Goal: Transaction & Acquisition: Purchase product/service

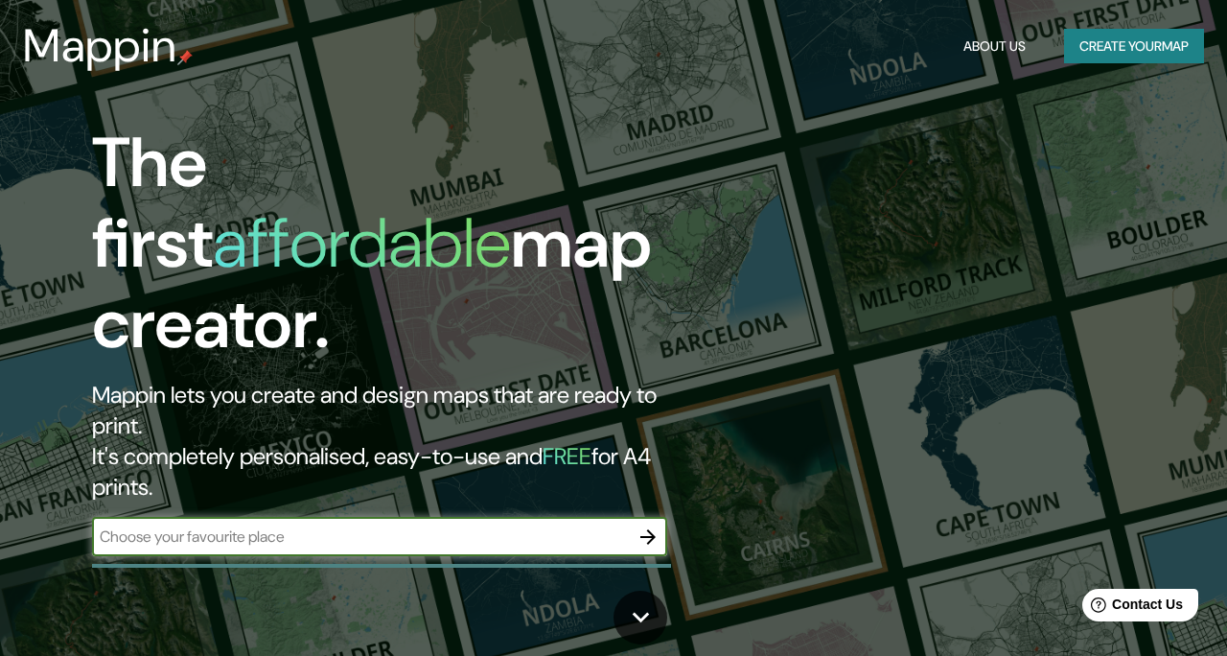
click at [384, 525] on input "text" at bounding box center [360, 536] width 537 height 22
type input "cordoba [GEOGRAPHIC_DATA]"
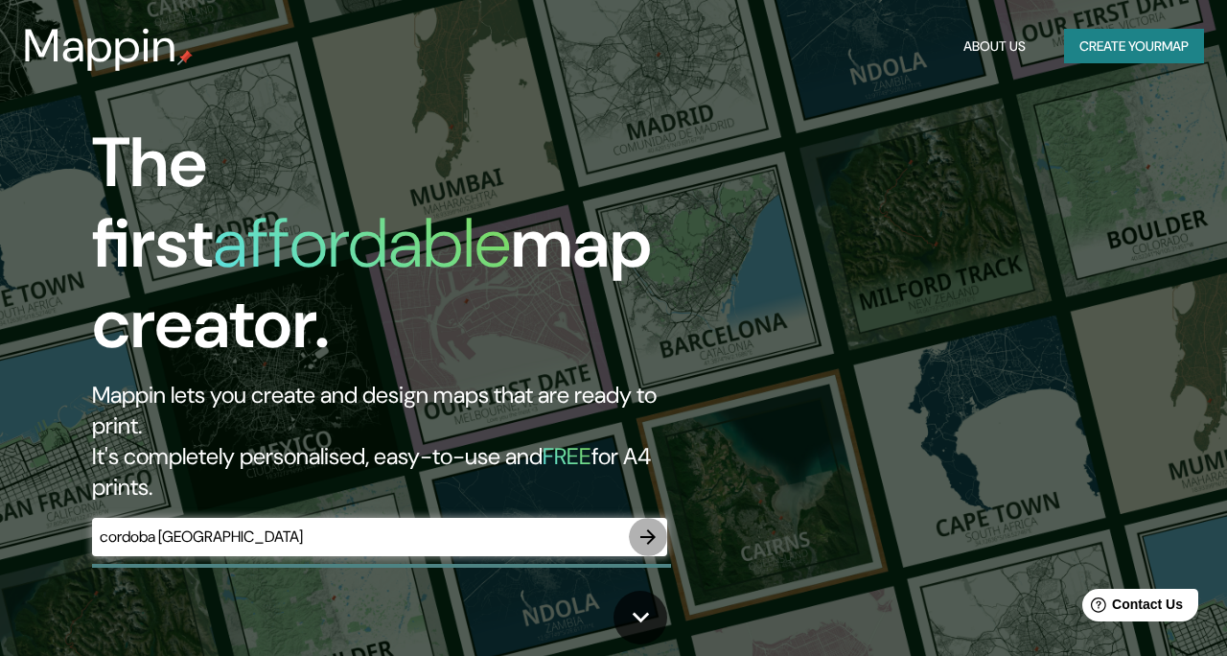
click at [659, 518] on button "button" at bounding box center [648, 537] width 38 height 38
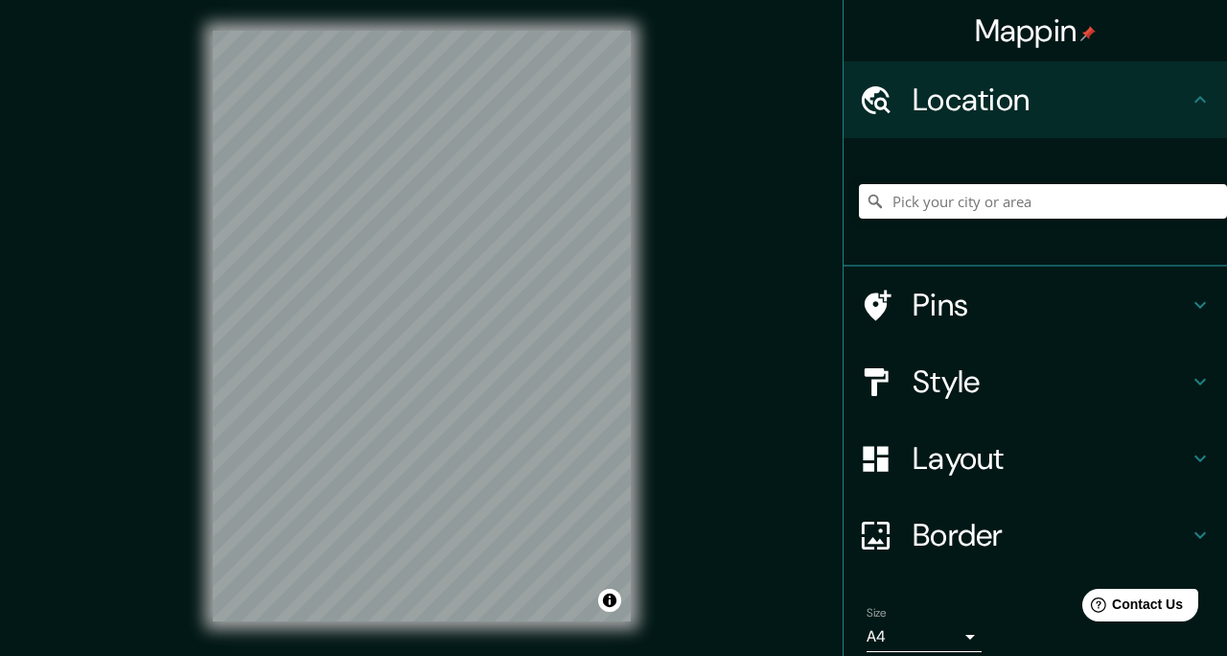
click at [669, 131] on div "Mappin Location Pins Style Layout Border Choose a border. Hint : you can make l…" at bounding box center [613, 341] width 1227 height 682
click at [941, 199] on input "Pick your city or area" at bounding box center [1043, 201] width 368 height 35
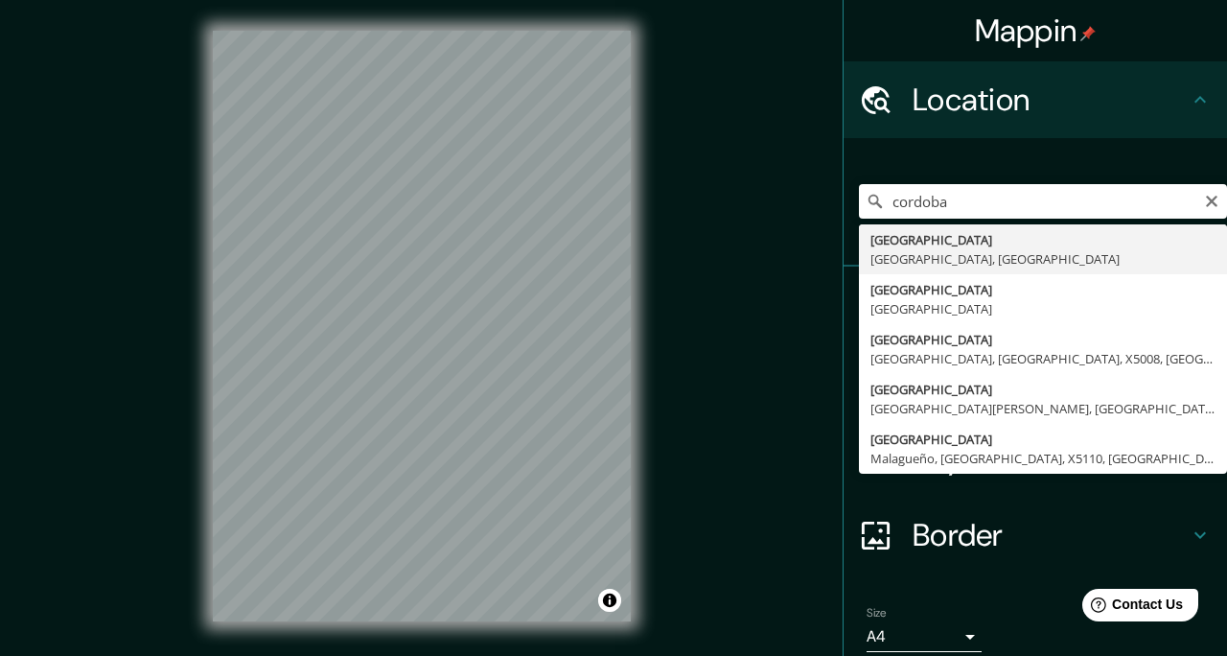
type input "[GEOGRAPHIC_DATA], [GEOGRAPHIC_DATA], [GEOGRAPHIC_DATA]"
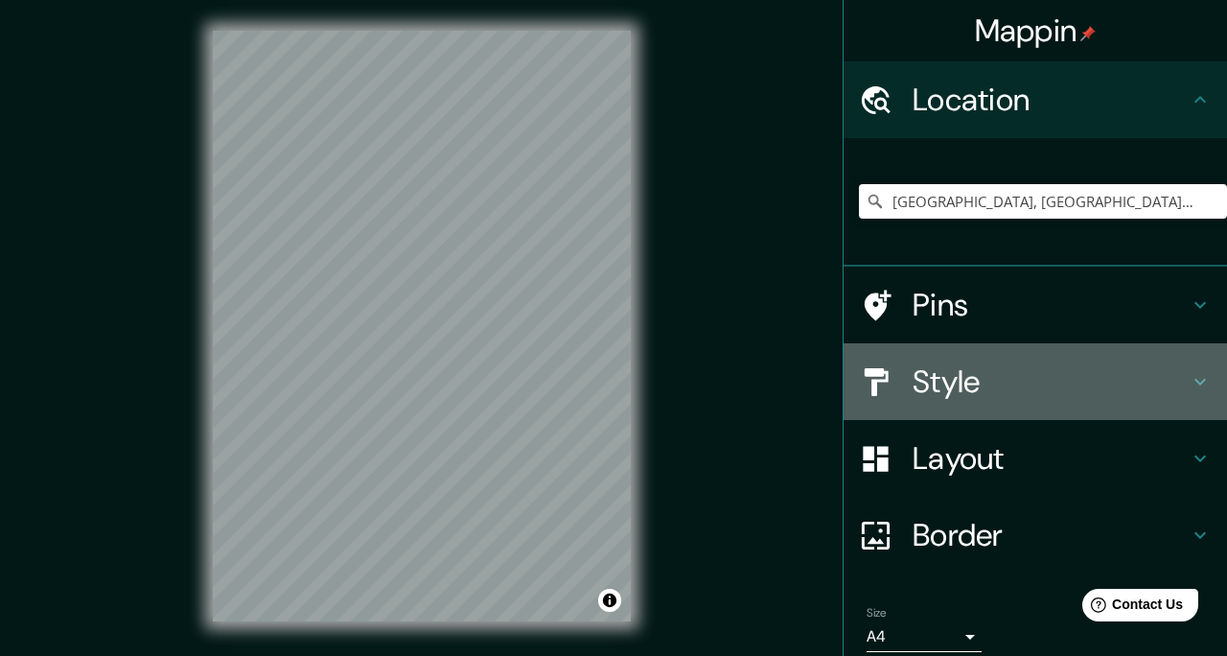
click at [973, 391] on h4 "Style" at bounding box center [1050, 381] width 276 height 38
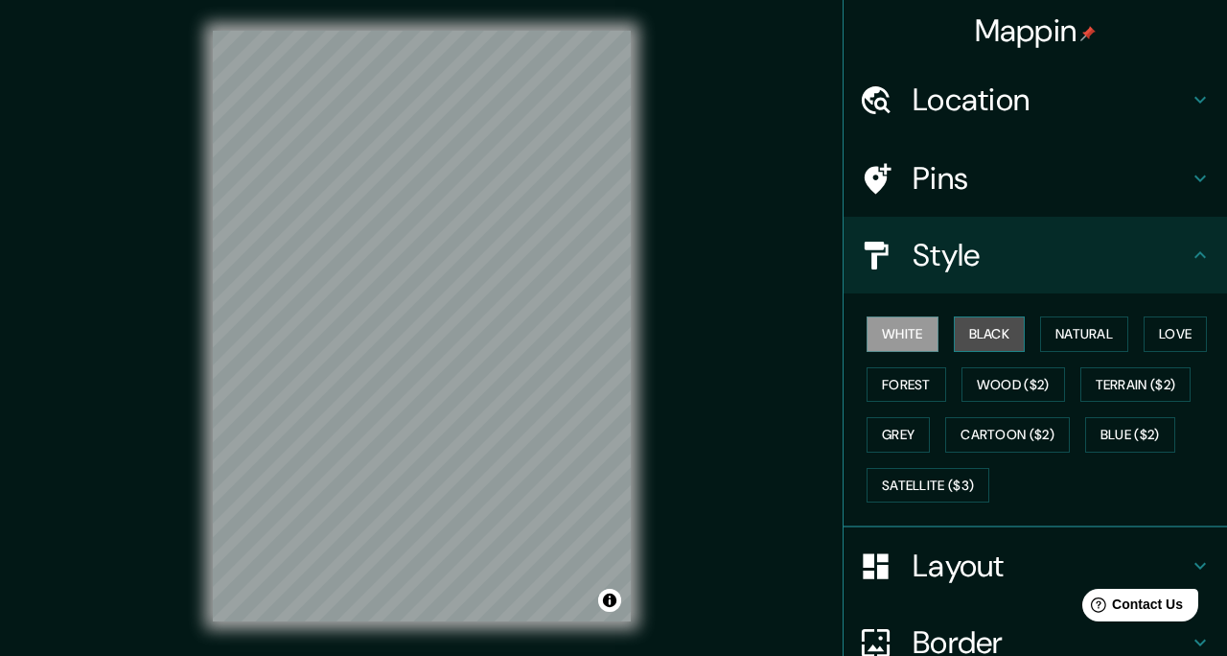
click at [979, 329] on button "Black" at bounding box center [990, 333] width 72 height 35
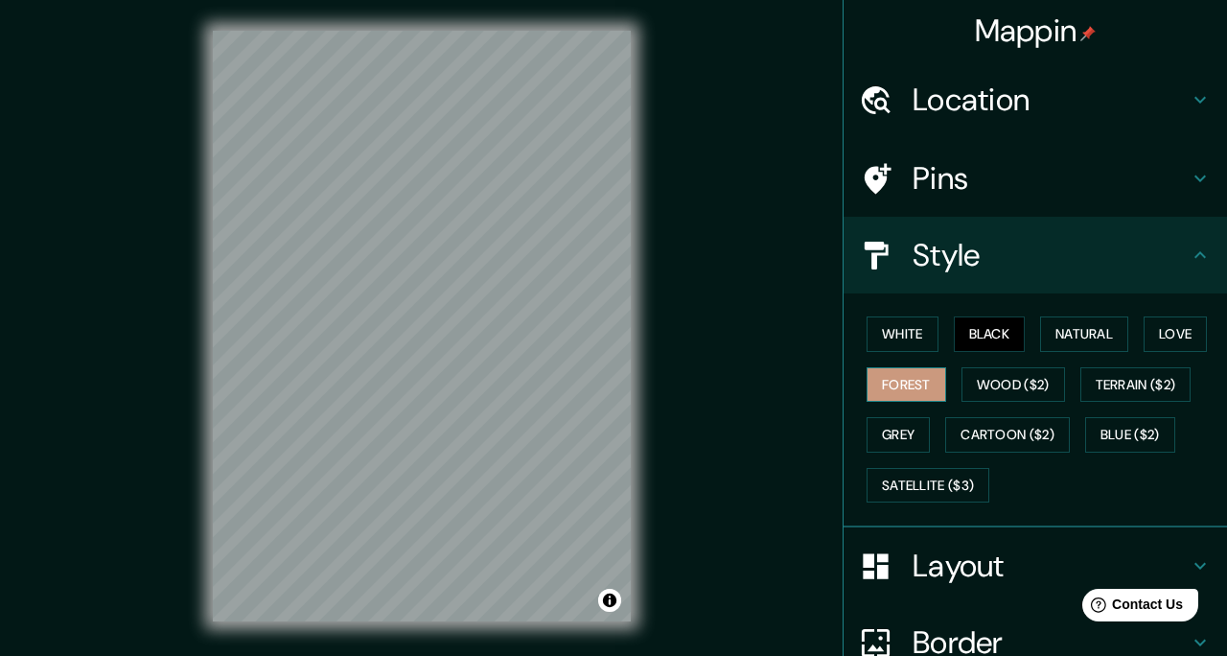
click at [915, 367] on button "Forest" at bounding box center [906, 384] width 80 height 35
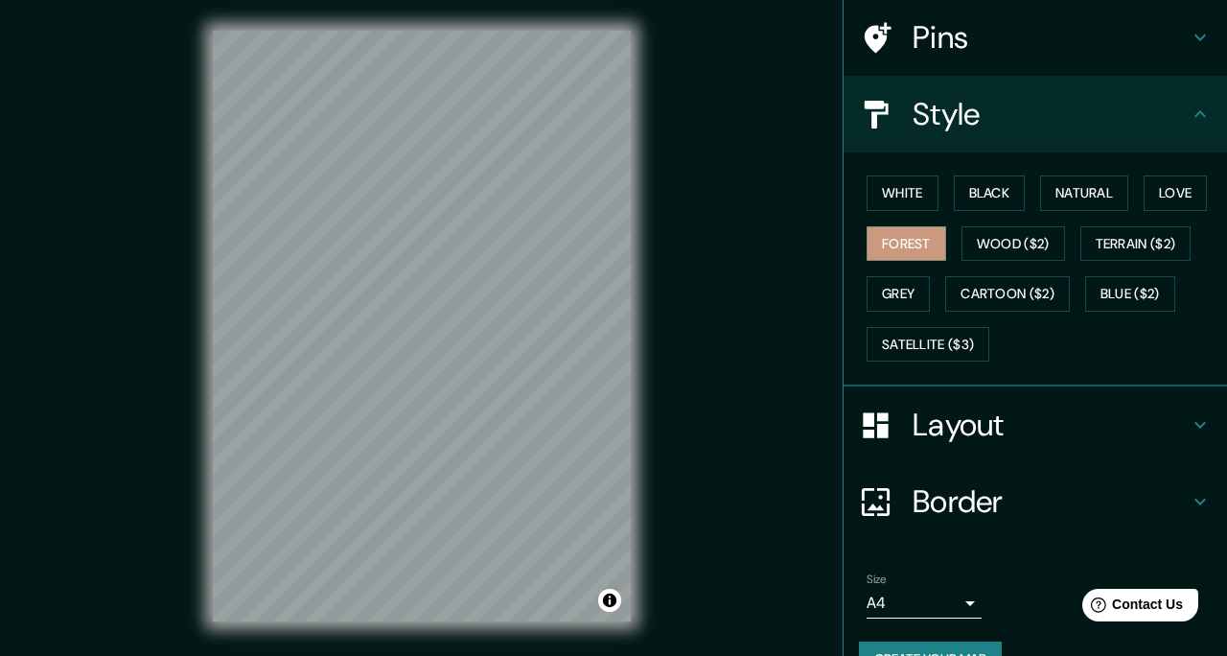
click at [996, 433] on h4 "Layout" at bounding box center [1050, 424] width 276 height 38
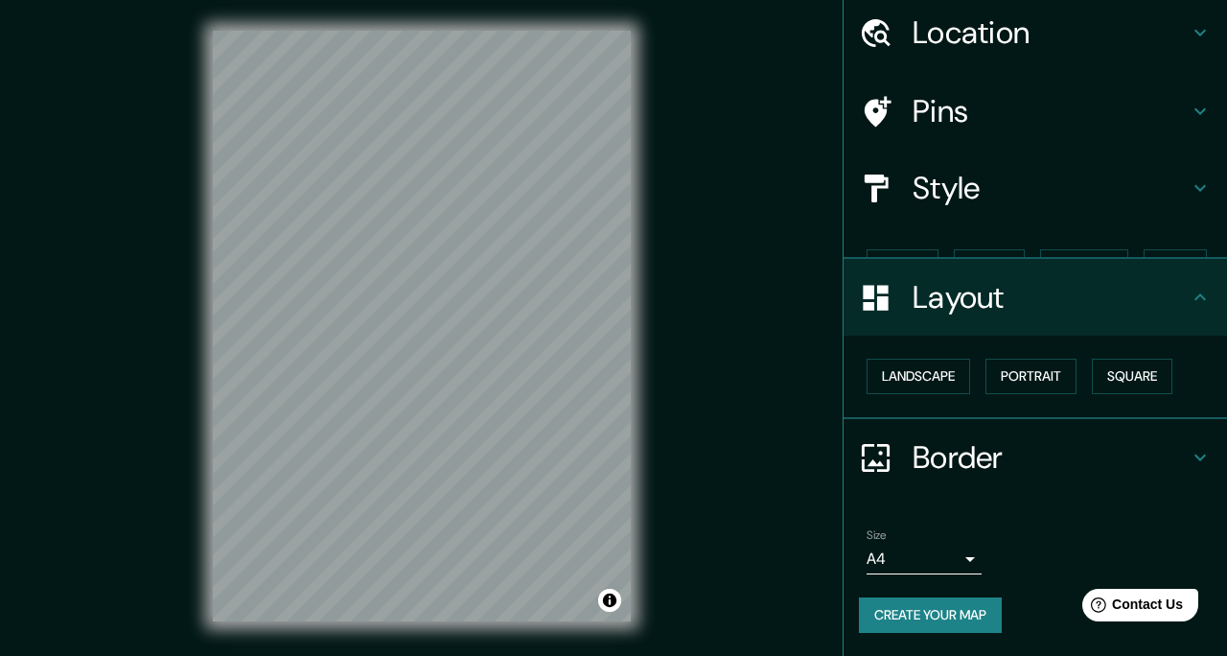
scroll to position [34, 0]
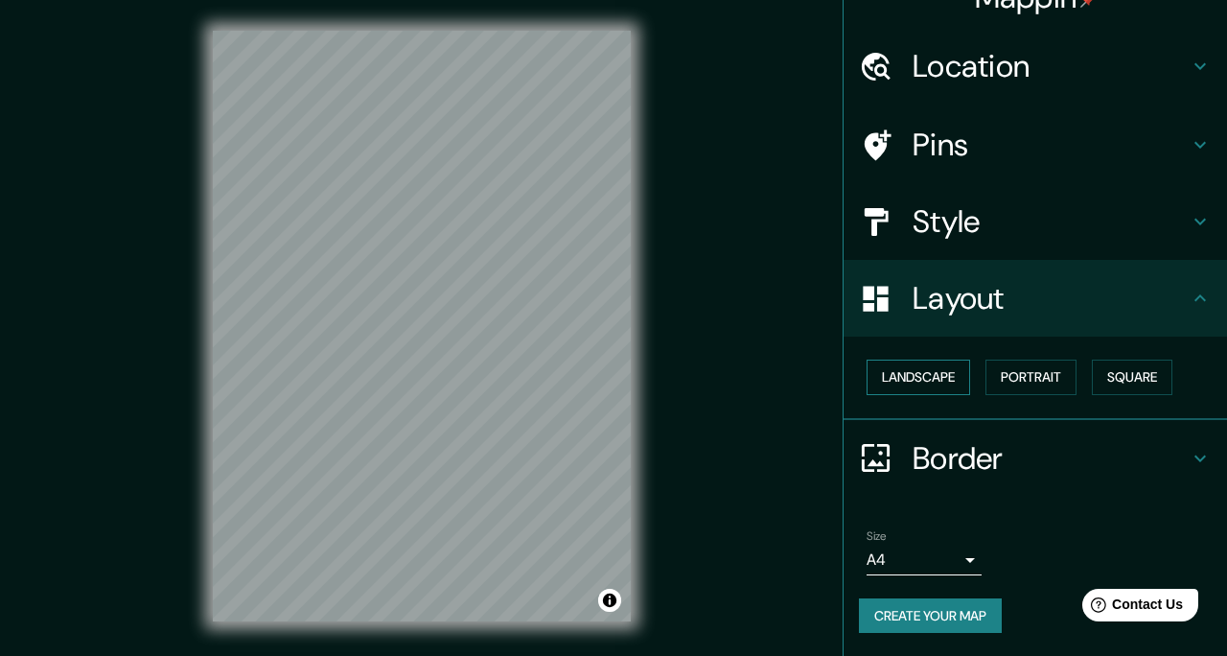
click at [937, 369] on button "Landscape" at bounding box center [918, 376] width 104 height 35
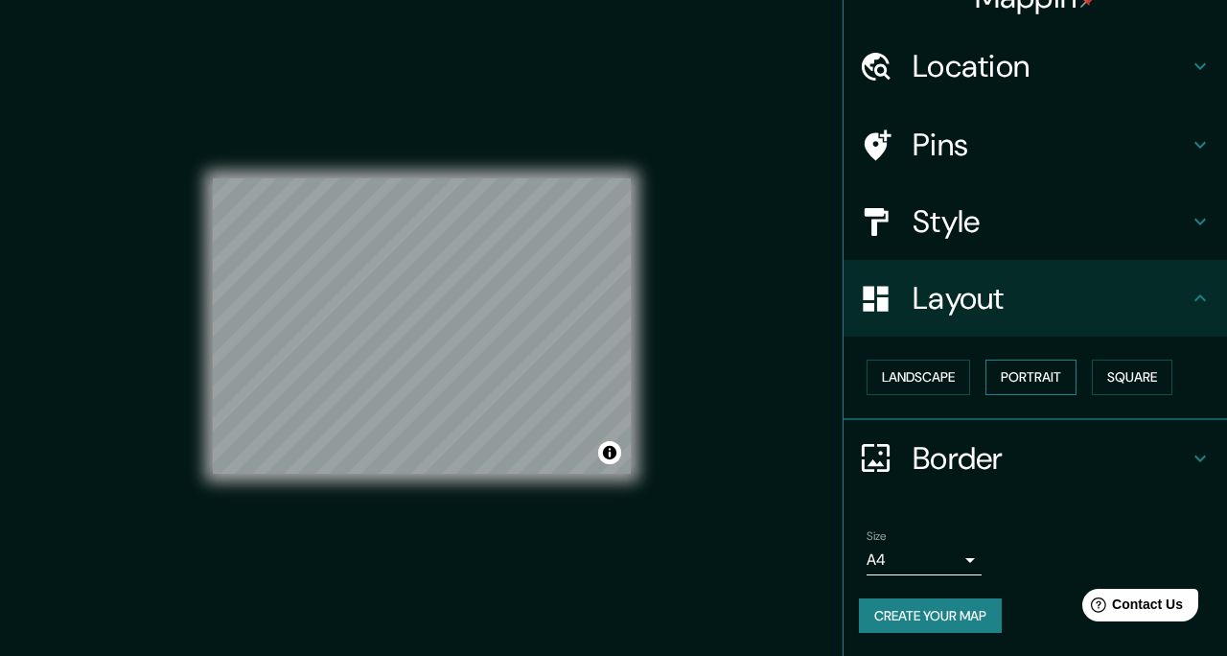
click at [1014, 392] on button "Portrait" at bounding box center [1030, 376] width 91 height 35
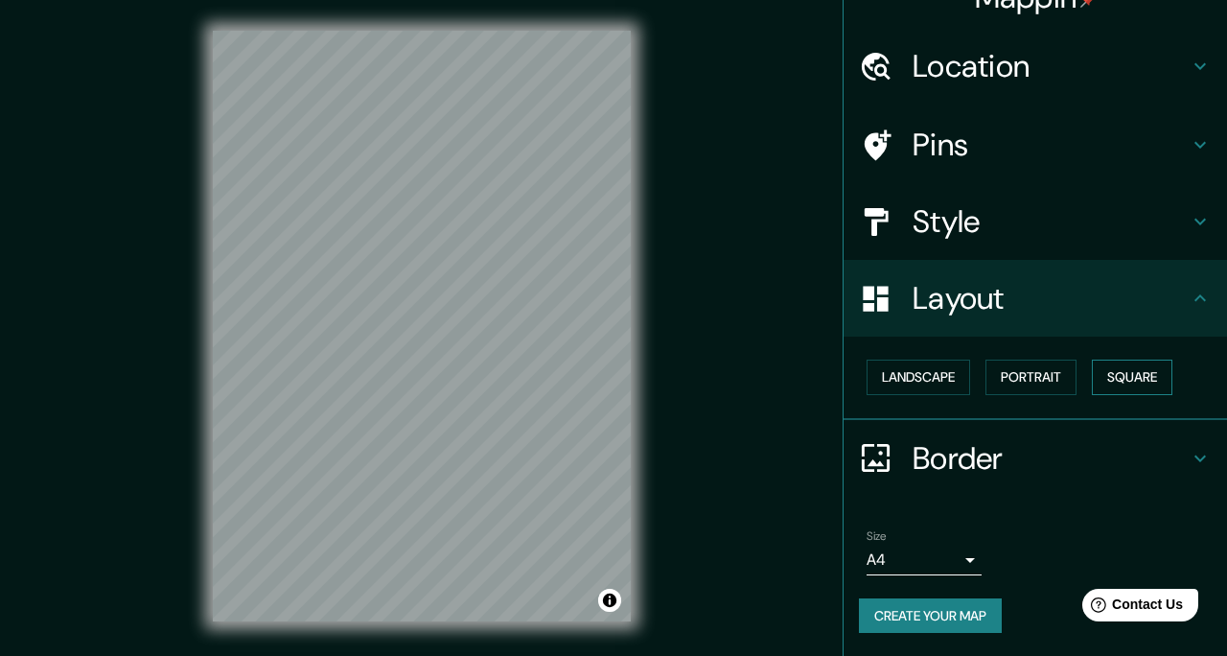
click at [1110, 383] on button "Square" at bounding box center [1132, 376] width 81 height 35
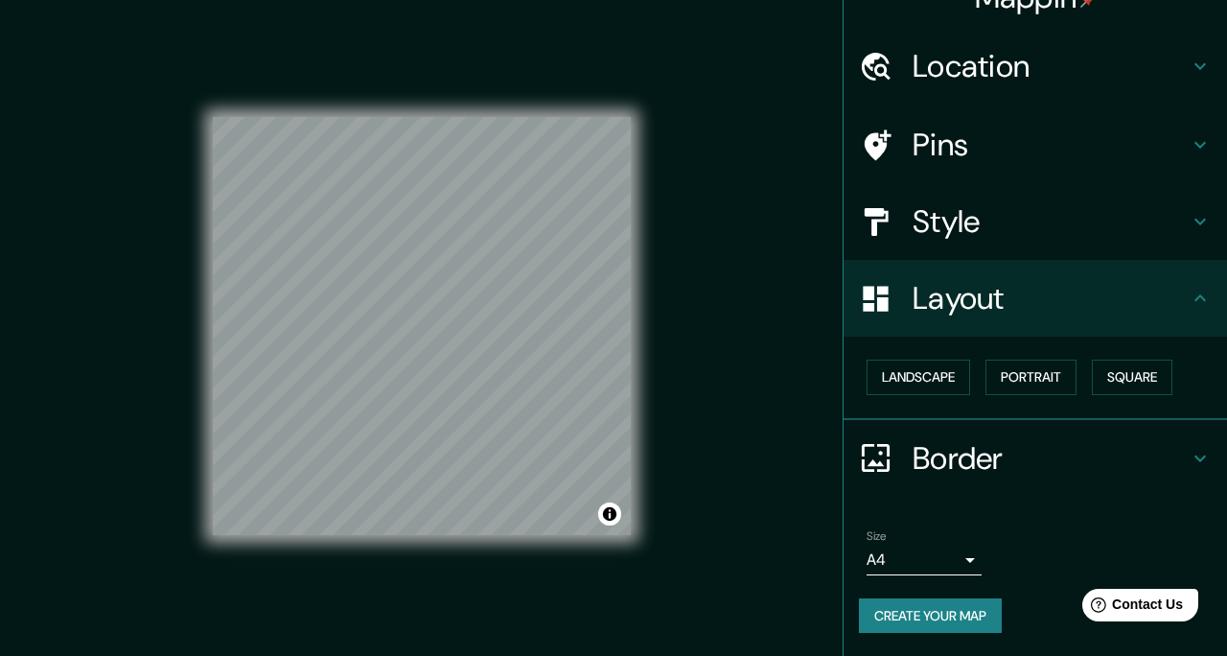
scroll to position [26, 0]
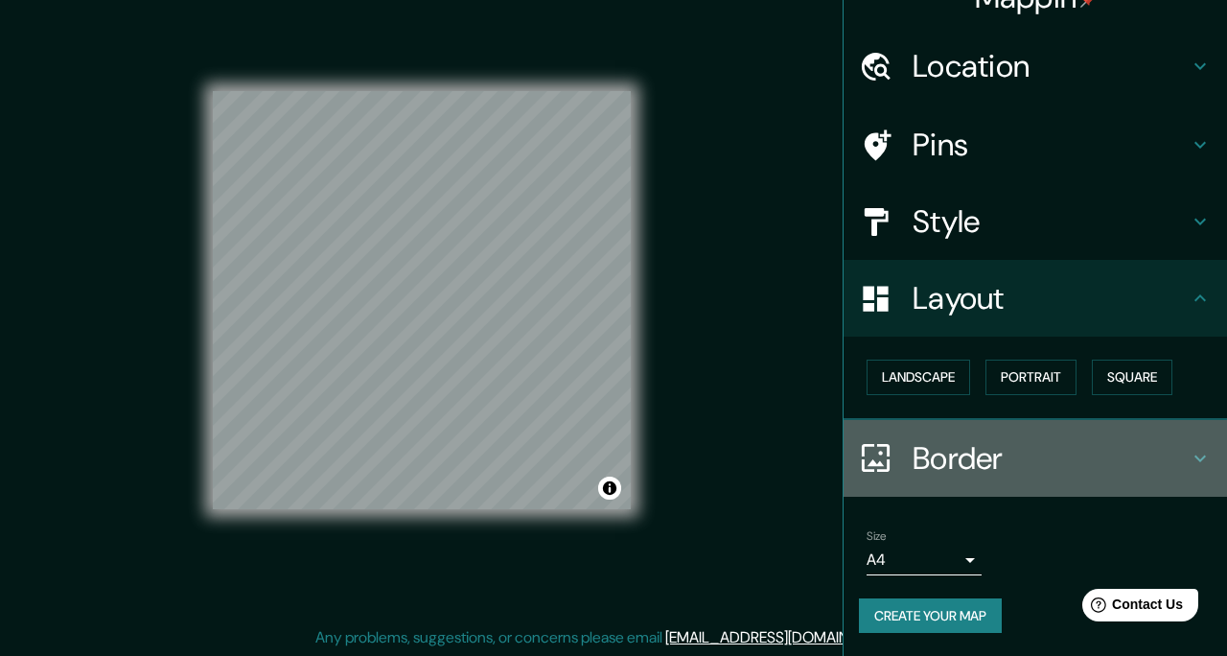
click at [1007, 447] on h4 "Border" at bounding box center [1050, 458] width 276 height 38
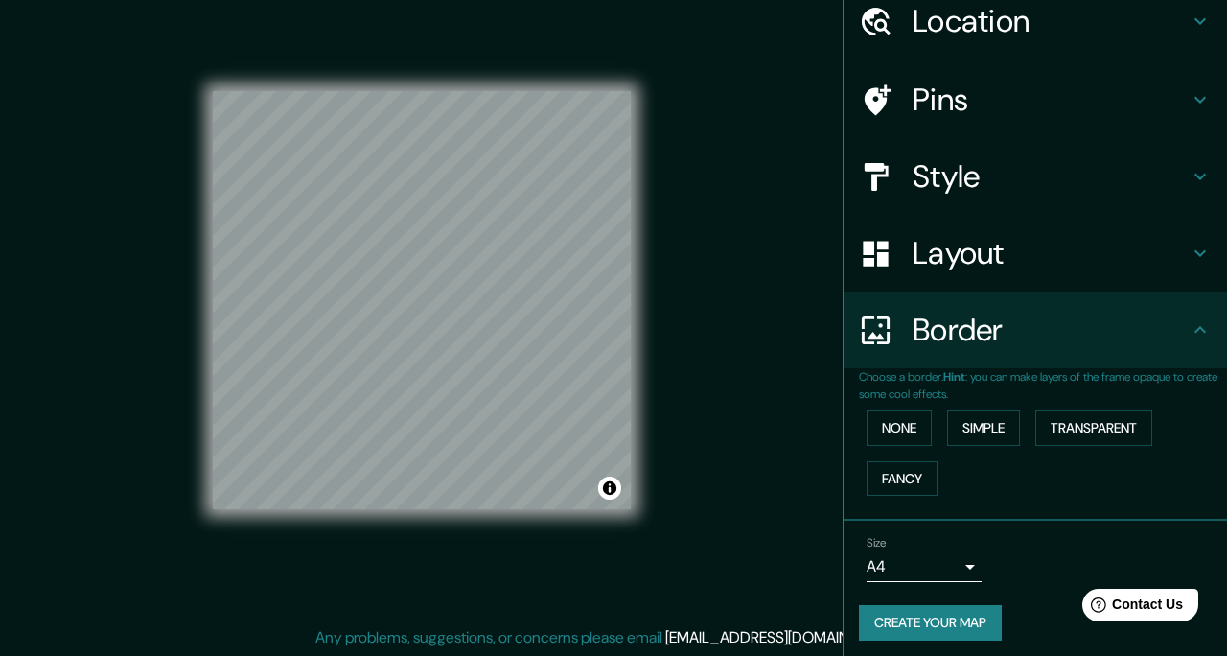
scroll to position [85, 0]
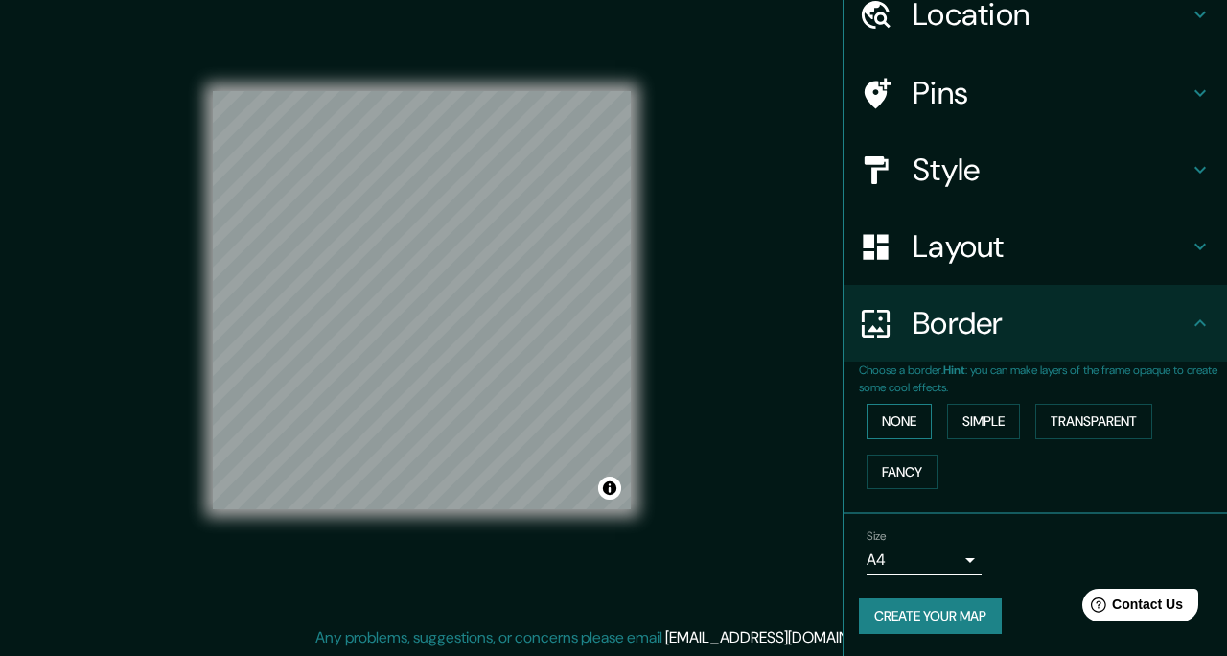
click at [918, 421] on button "None" at bounding box center [898, 421] width 65 height 35
click at [985, 422] on button "Simple" at bounding box center [983, 421] width 73 height 35
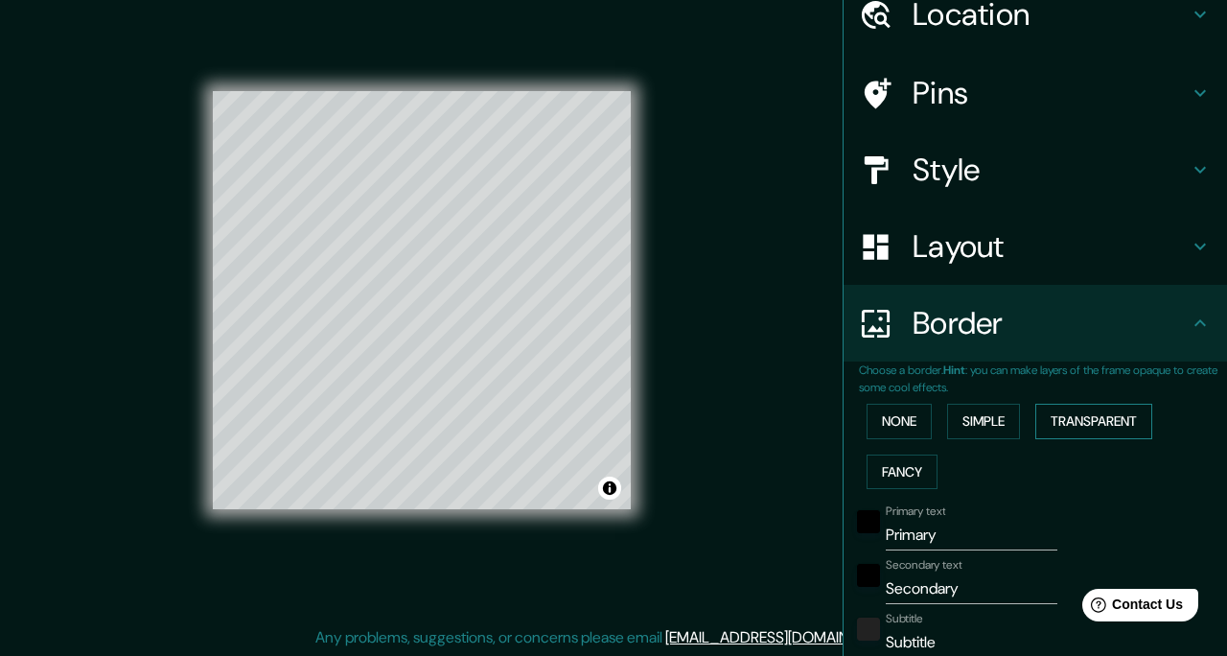
click at [1065, 423] on button "Transparent" at bounding box center [1093, 421] width 117 height 35
click at [917, 422] on button "None" at bounding box center [898, 421] width 65 height 35
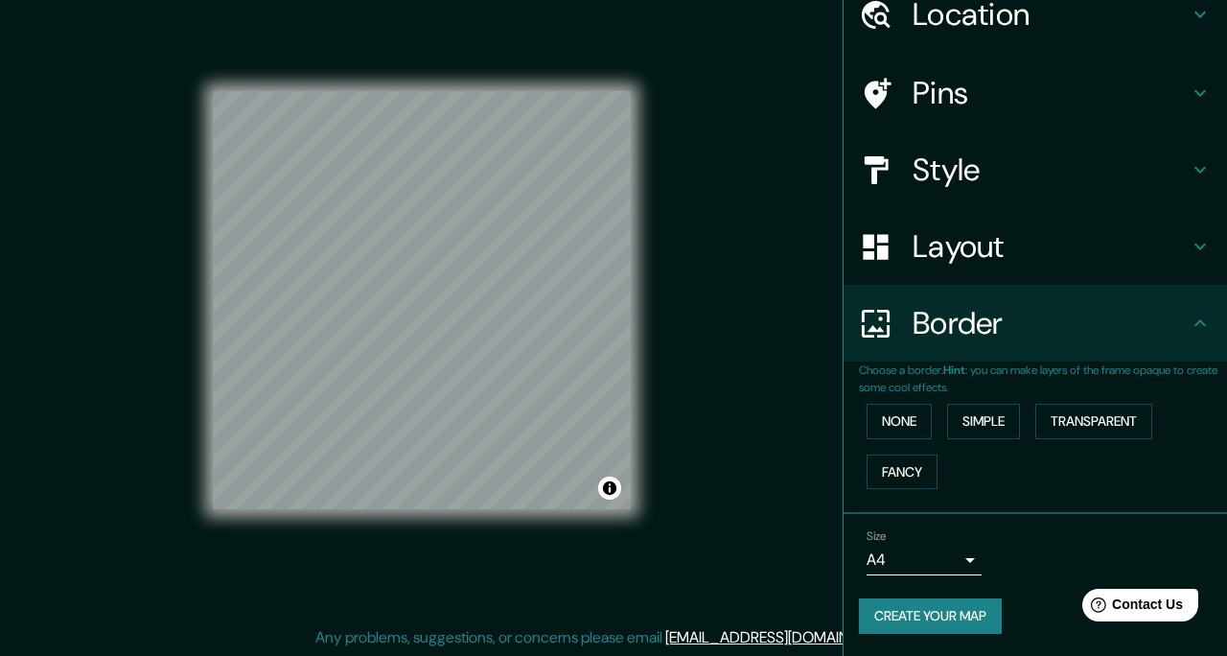
click at [966, 564] on body "Mappin Location [GEOGRAPHIC_DATA], [GEOGRAPHIC_DATA], [GEOGRAPHIC_DATA] Pins St…" at bounding box center [613, 302] width 1227 height 656
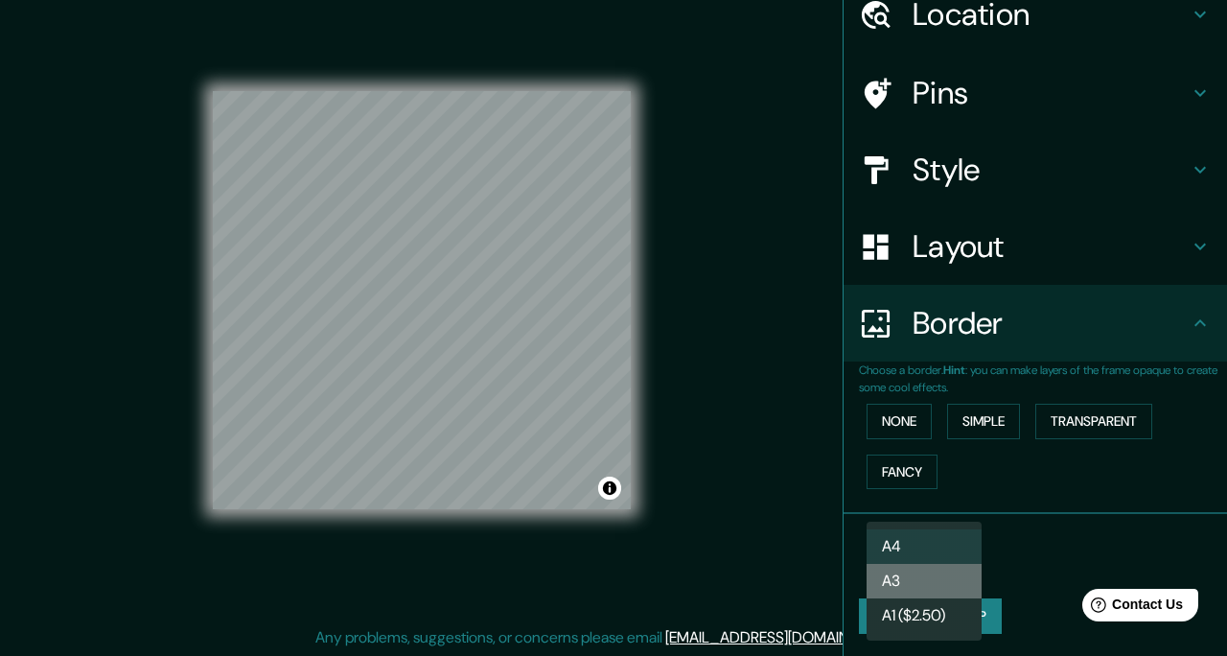
click at [952, 586] on li "A3" at bounding box center [923, 581] width 115 height 35
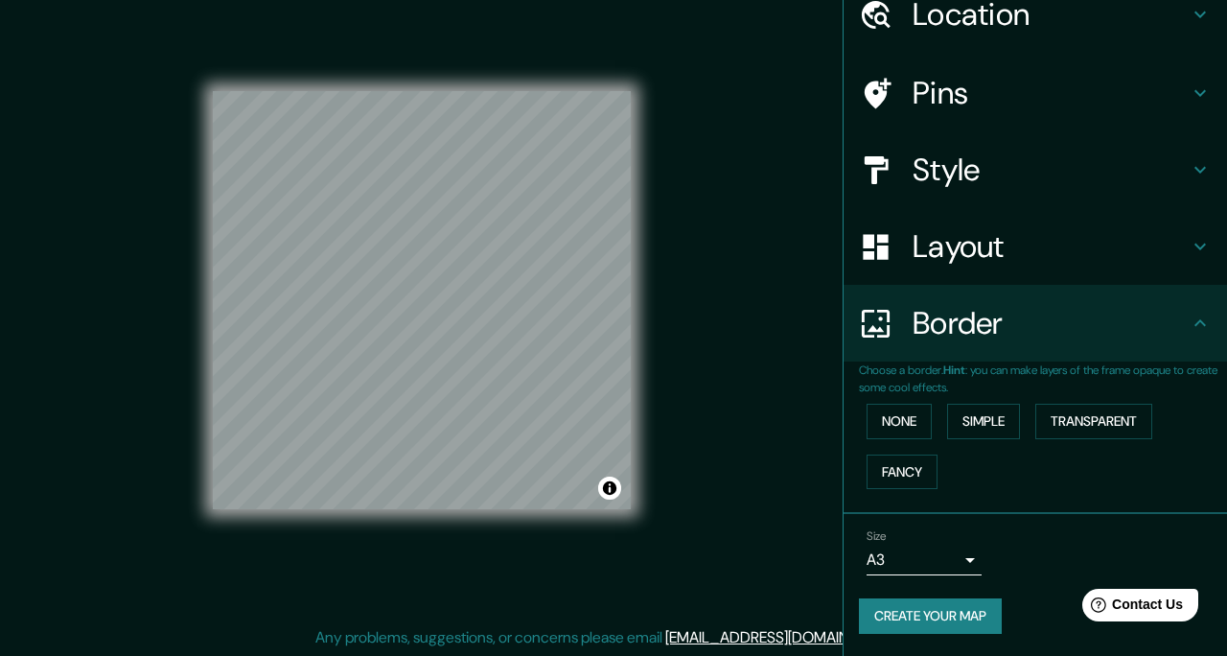
click at [931, 563] on body "Mappin Location [GEOGRAPHIC_DATA], [GEOGRAPHIC_DATA], [GEOGRAPHIC_DATA] Pins St…" at bounding box center [613, 302] width 1227 height 656
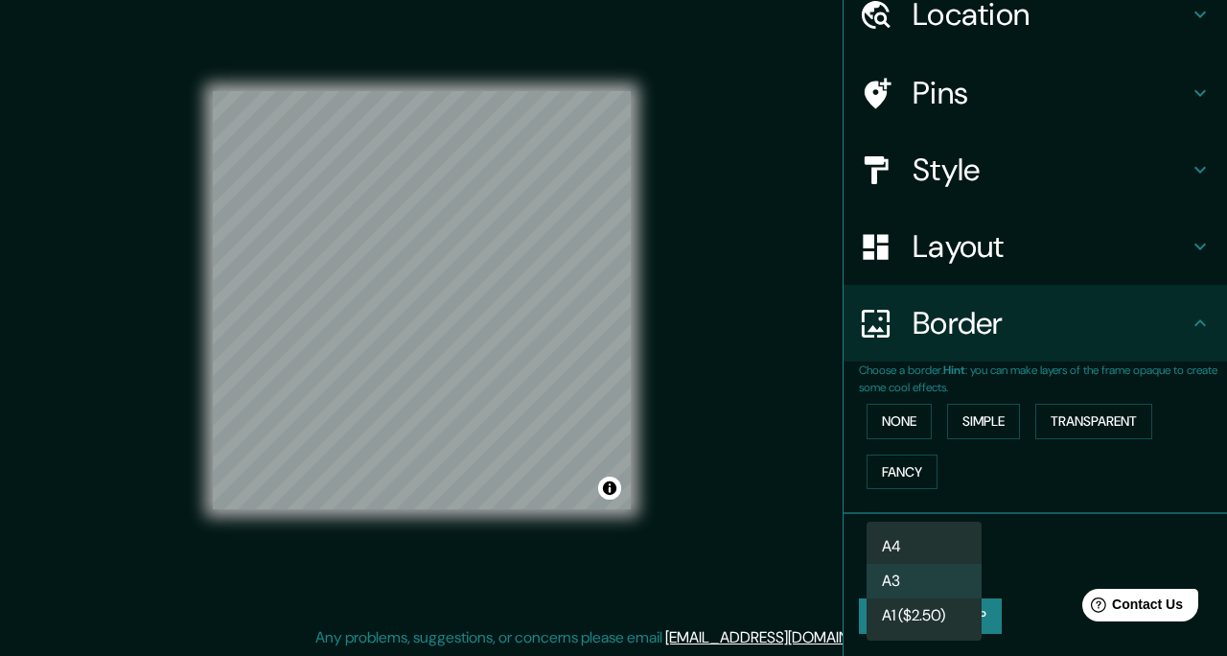
click at [1020, 523] on div at bounding box center [613, 328] width 1227 height 656
click at [951, 557] on body "Mappin Location [GEOGRAPHIC_DATA], [GEOGRAPHIC_DATA], [GEOGRAPHIC_DATA] Pins St…" at bounding box center [613, 302] width 1227 height 656
click at [923, 609] on li "A1 ($2.50)" at bounding box center [923, 615] width 115 height 35
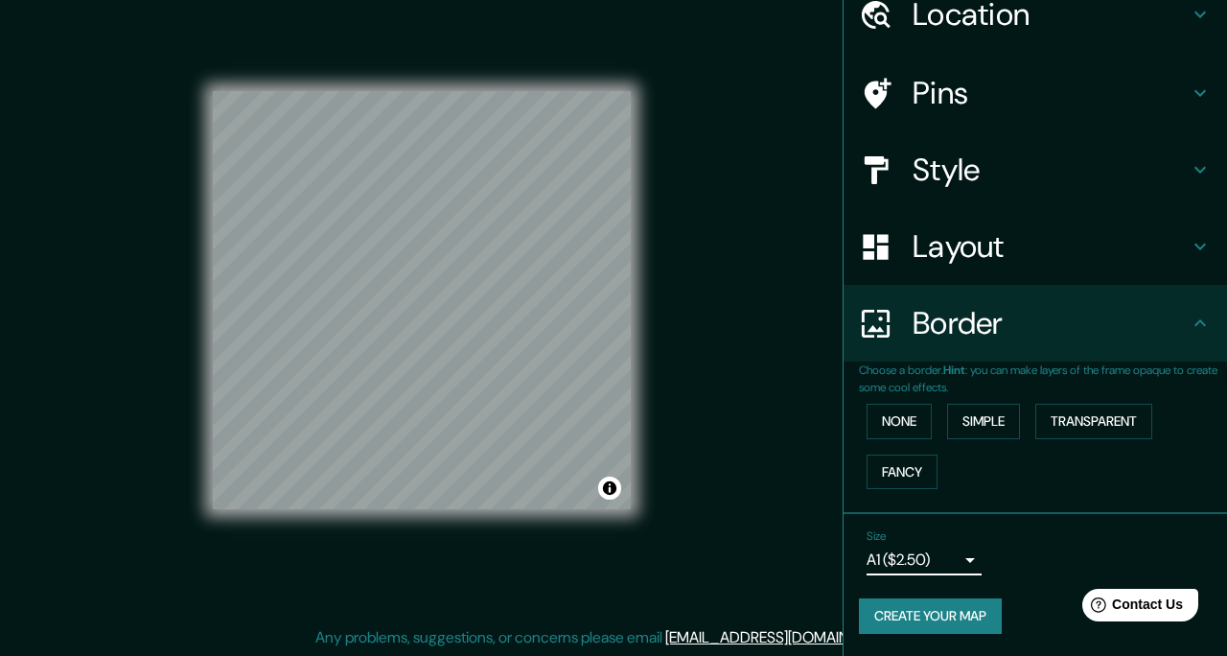
click at [933, 550] on body "Mappin Location [GEOGRAPHIC_DATA], [GEOGRAPHIC_DATA], [GEOGRAPHIC_DATA] Pins St…" at bounding box center [613, 302] width 1227 height 656
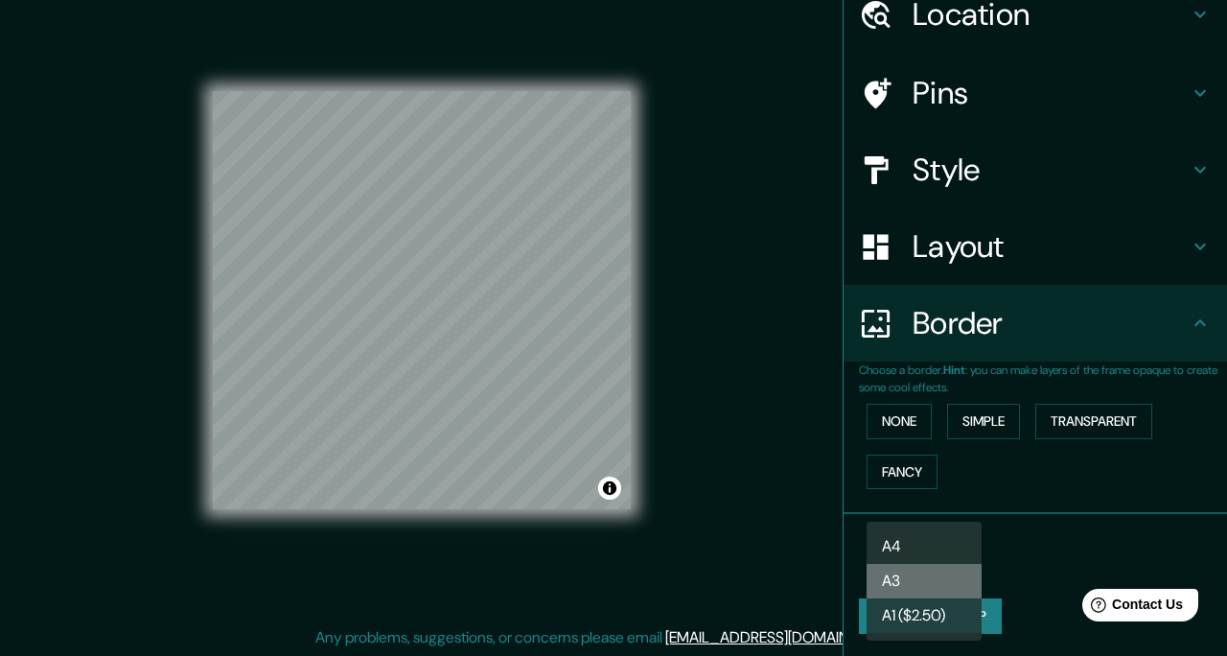
click at [929, 575] on li "A3" at bounding box center [923, 581] width 115 height 35
type input "a4"
click at [948, 558] on body "Mappin Location [GEOGRAPHIC_DATA], [GEOGRAPHIC_DATA], [GEOGRAPHIC_DATA] Pins St…" at bounding box center [613, 302] width 1227 height 656
click at [1014, 517] on div at bounding box center [613, 328] width 1227 height 656
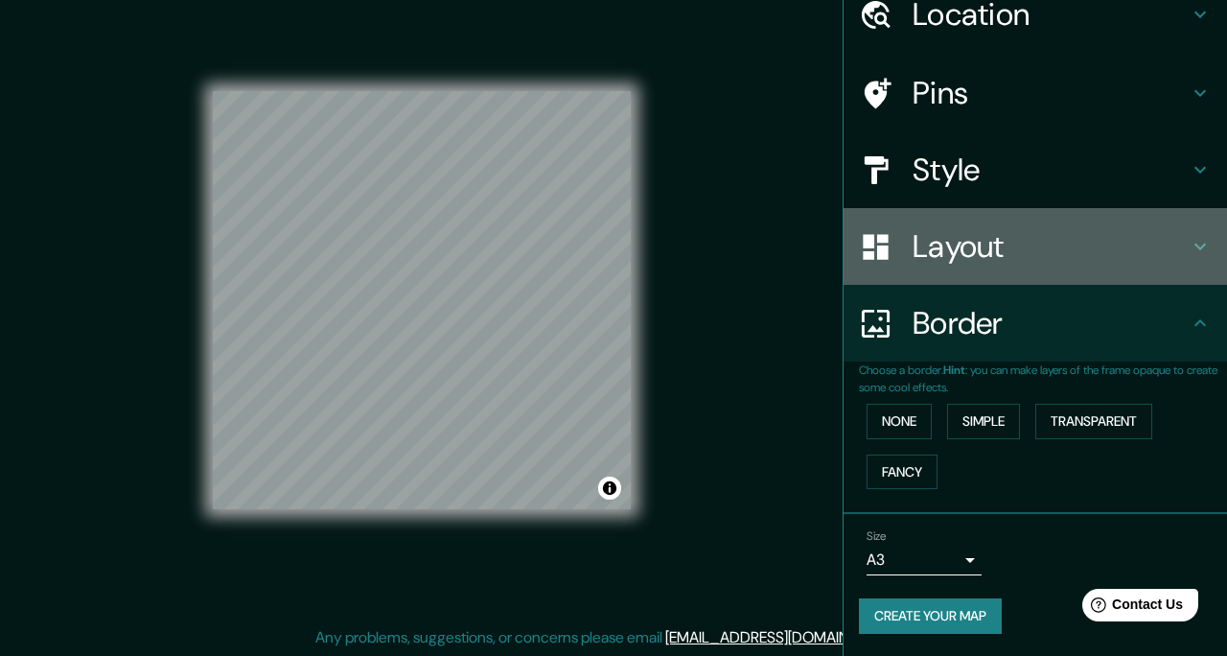
click at [1028, 249] on h4 "Layout" at bounding box center [1050, 246] width 276 height 38
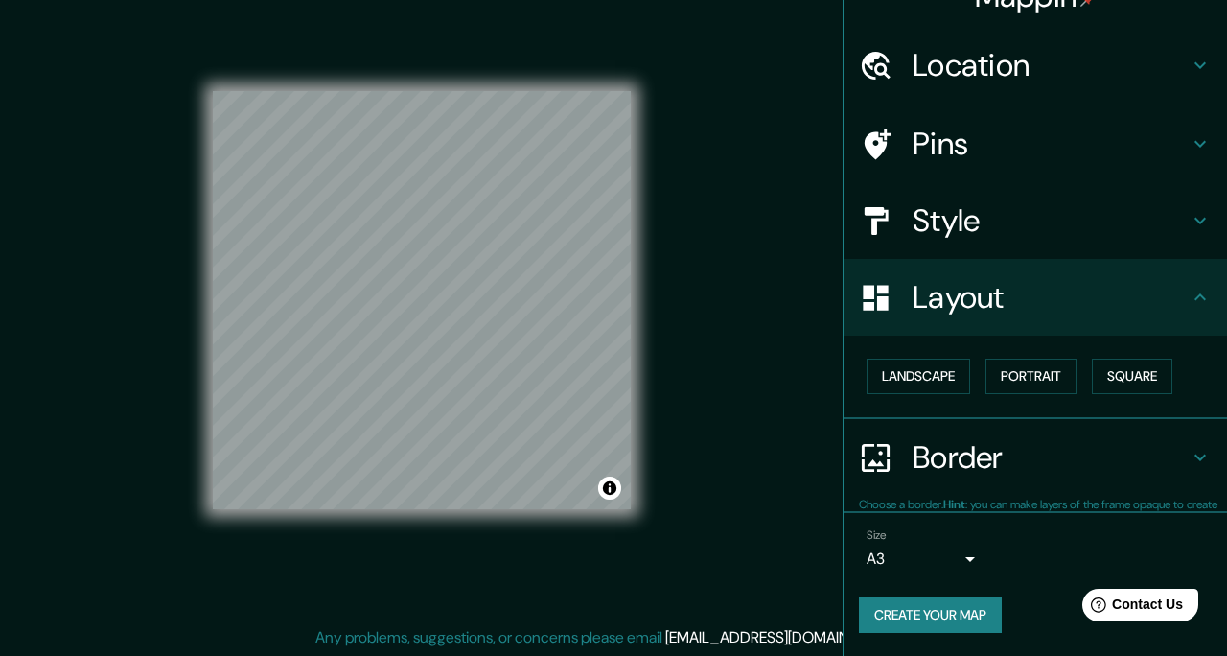
scroll to position [34, 0]
click at [1055, 221] on h4 "Style" at bounding box center [1050, 221] width 276 height 38
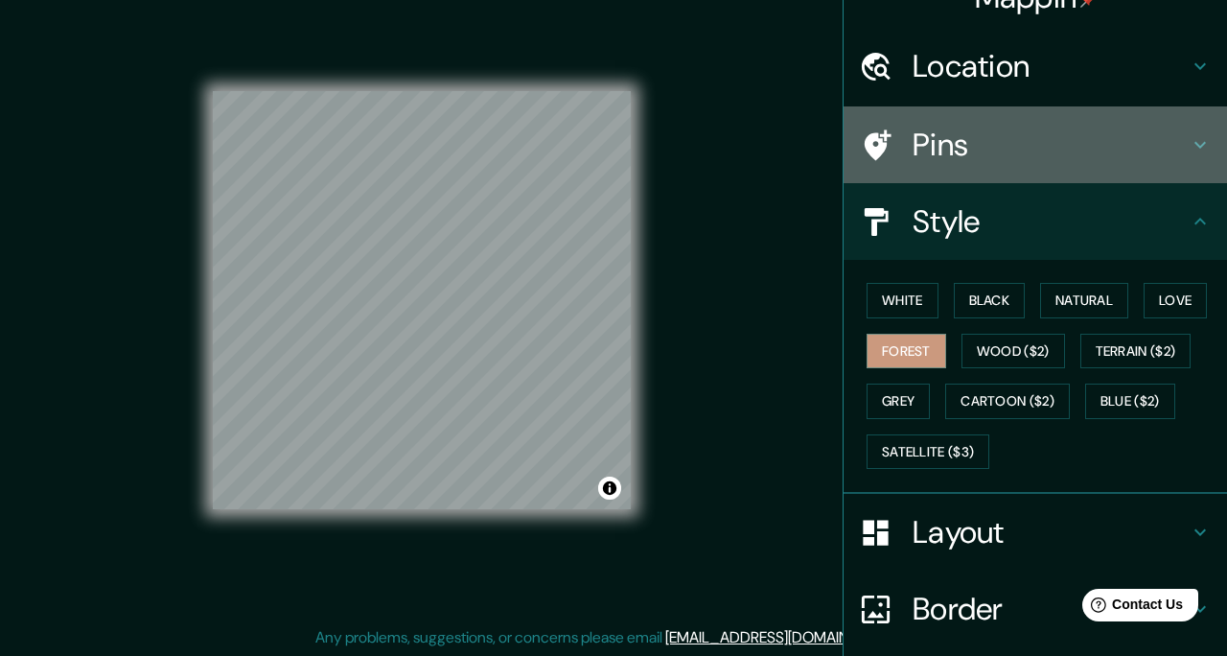
click at [985, 157] on h4 "Pins" at bounding box center [1050, 145] width 276 height 38
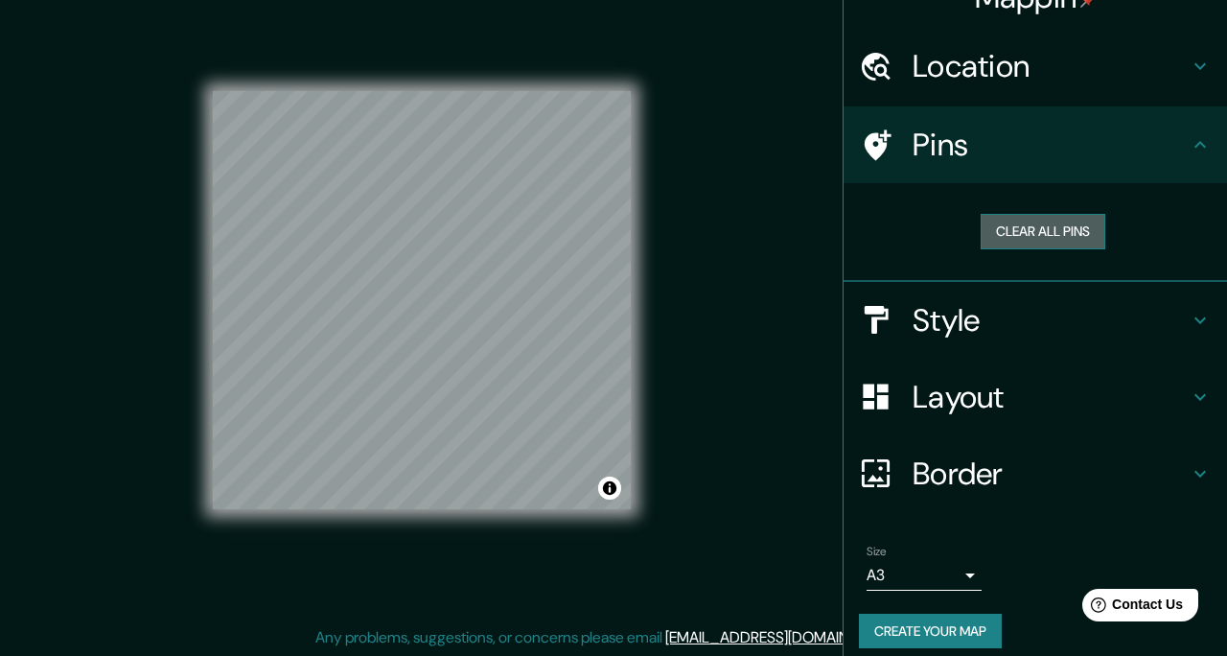
click at [1031, 224] on button "Clear all pins" at bounding box center [1042, 231] width 125 height 35
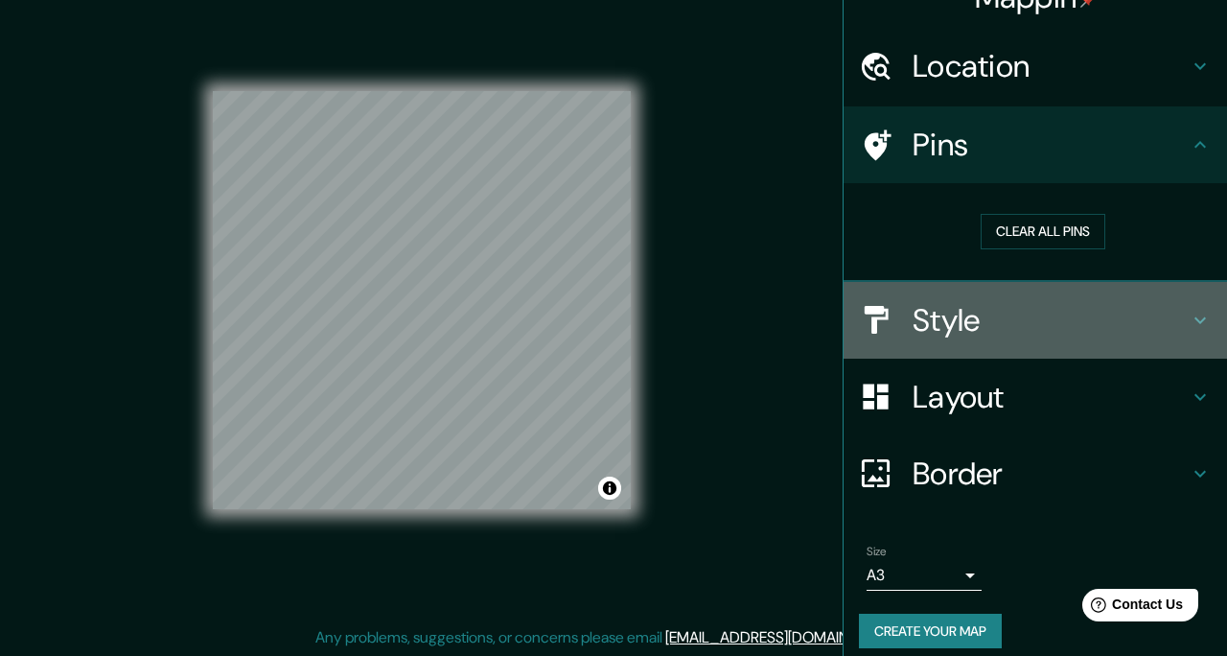
click at [1010, 316] on h4 "Style" at bounding box center [1050, 320] width 276 height 38
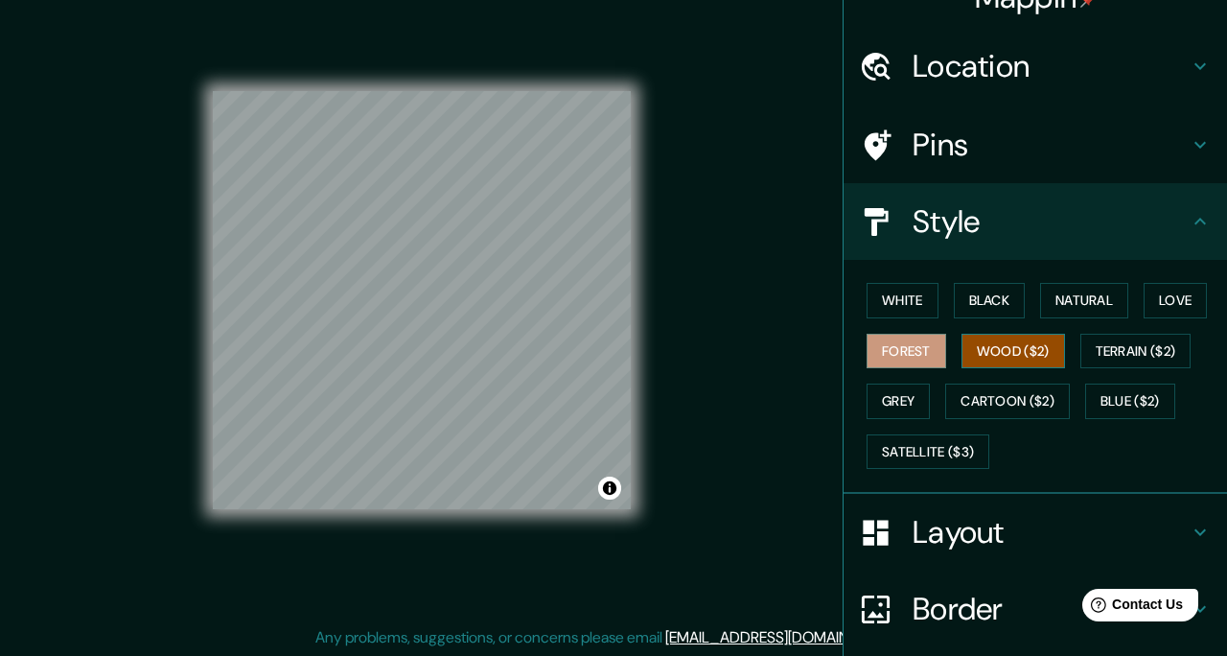
click at [1015, 342] on button "Wood ($2)" at bounding box center [1013, 351] width 104 height 35
click at [934, 354] on button "Forest" at bounding box center [906, 351] width 80 height 35
click at [1166, 301] on button "Love" at bounding box center [1174, 300] width 63 height 35
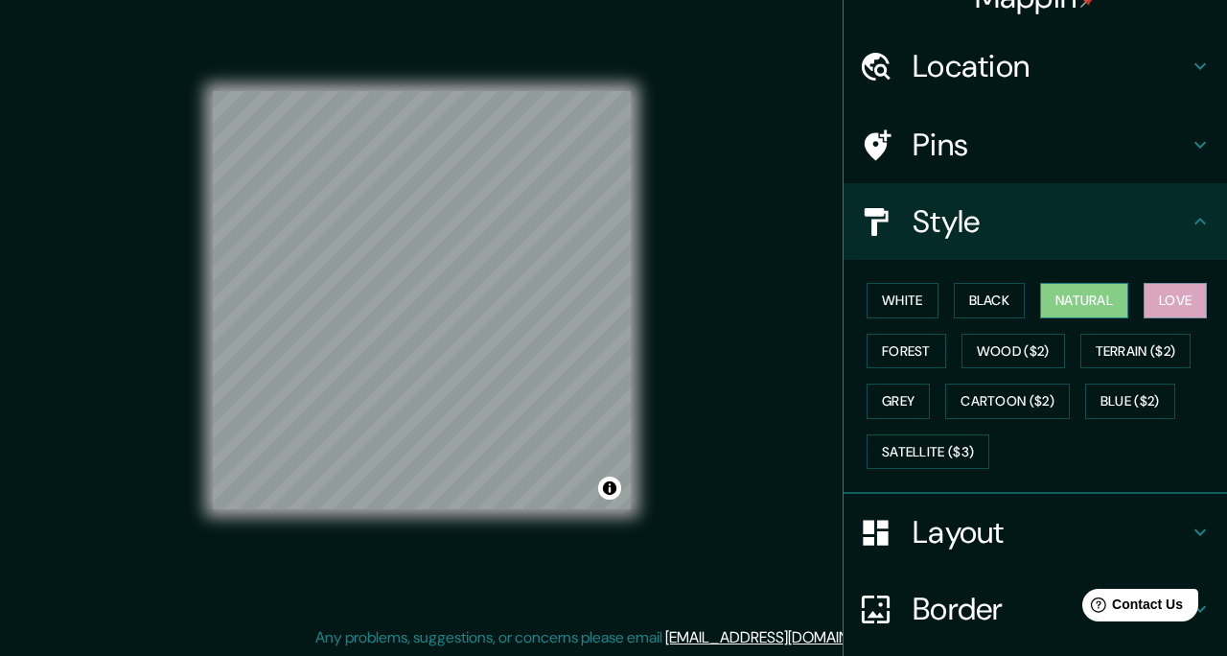
click at [1128, 294] on button "Natural" at bounding box center [1084, 300] width 88 height 35
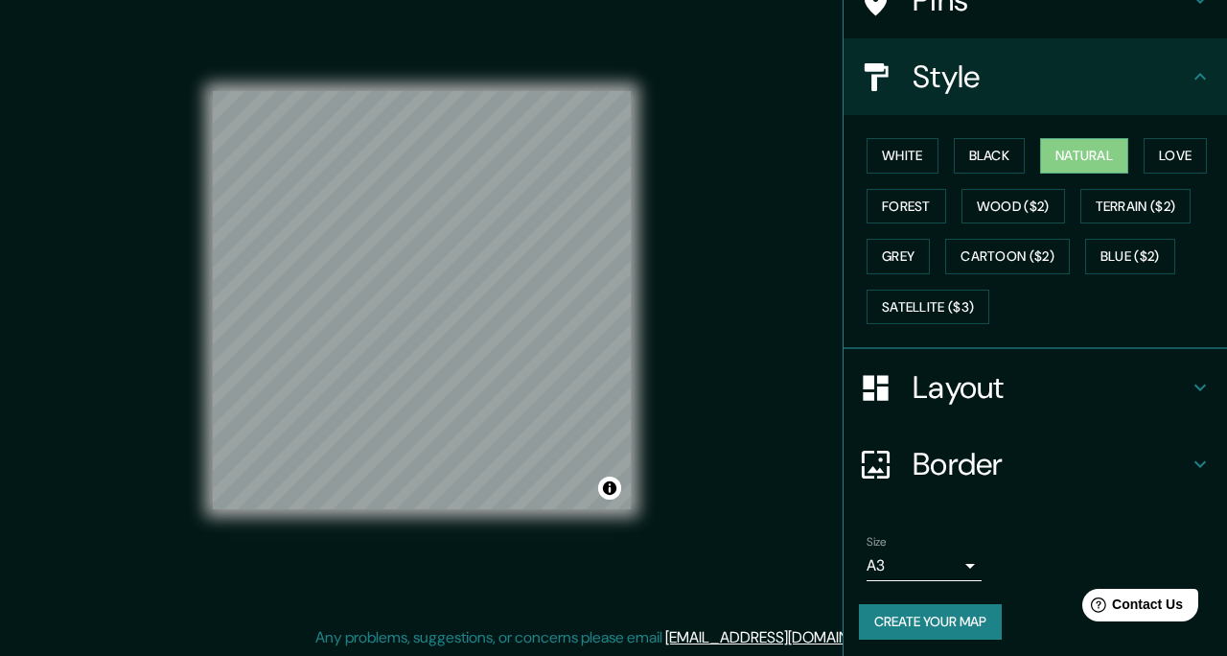
scroll to position [184, 0]
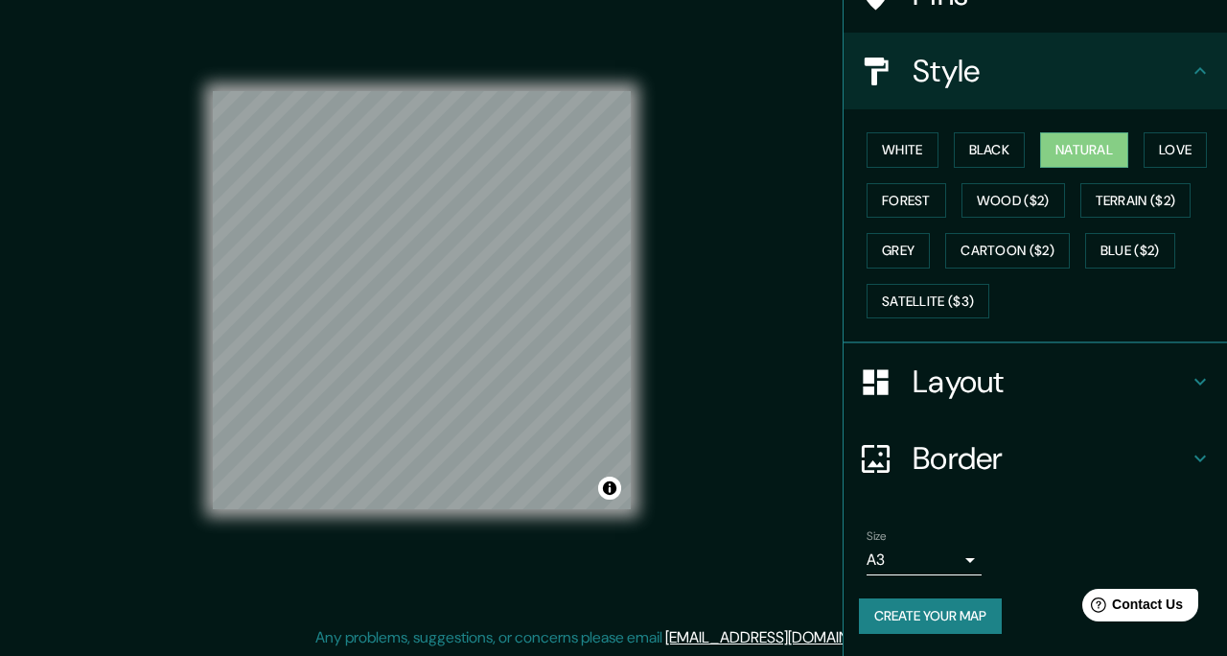
click at [953, 619] on button "Create your map" at bounding box center [930, 615] width 143 height 35
click at [968, 617] on button "Create your map" at bounding box center [930, 615] width 143 height 35
click at [953, 619] on button "Create your map" at bounding box center [930, 615] width 143 height 35
click at [936, 617] on button "Create your map" at bounding box center [930, 615] width 143 height 35
click at [914, 611] on button "Create your map" at bounding box center [930, 615] width 143 height 35
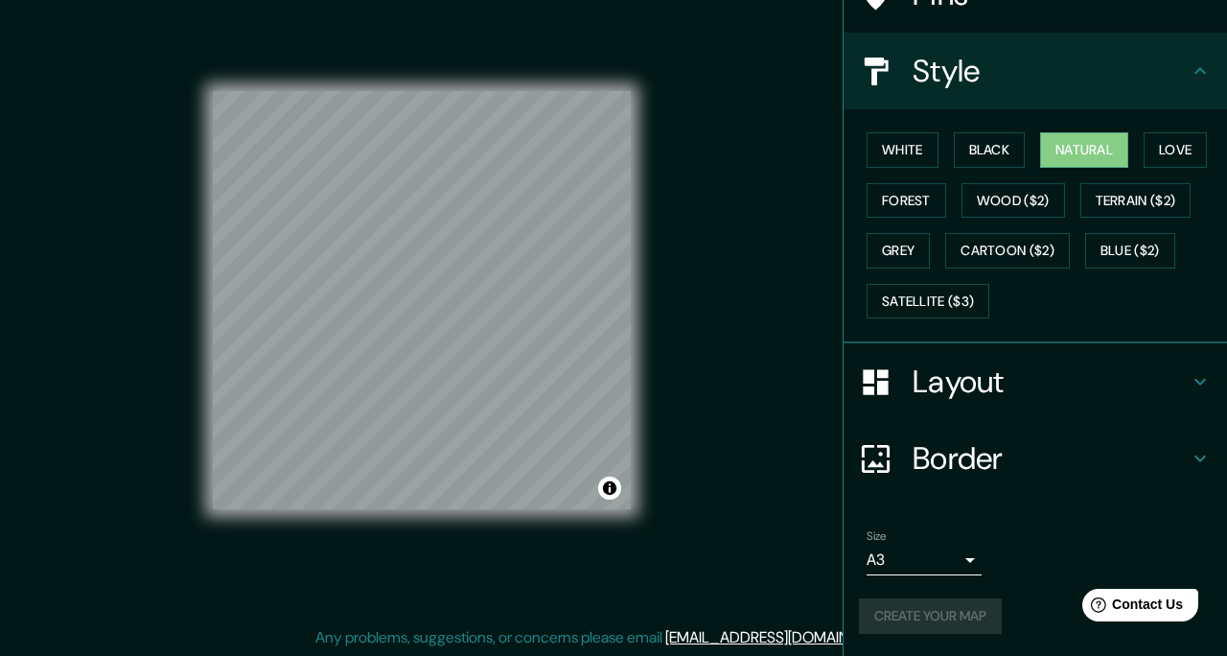
click at [914, 611] on div "Create your map" at bounding box center [1035, 615] width 353 height 35
click at [946, 623] on button "Create your map" at bounding box center [930, 615] width 143 height 35
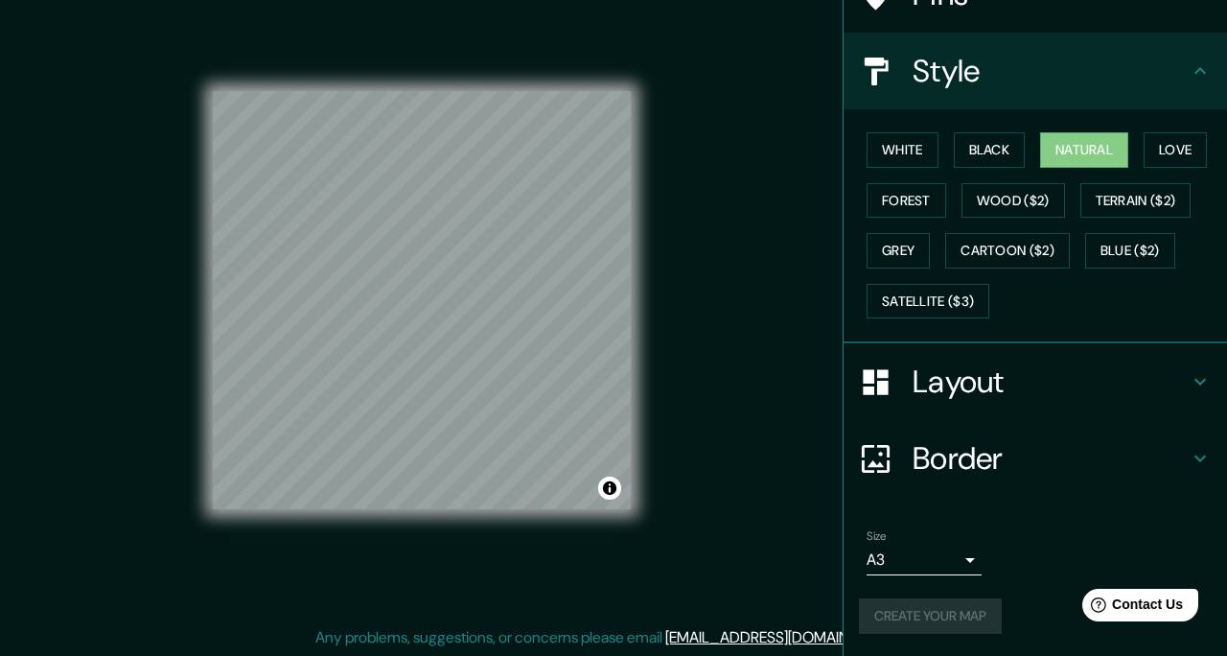
click at [946, 623] on div "Create your map" at bounding box center [1035, 615] width 353 height 35
click at [906, 448] on div at bounding box center [886, 459] width 54 height 34
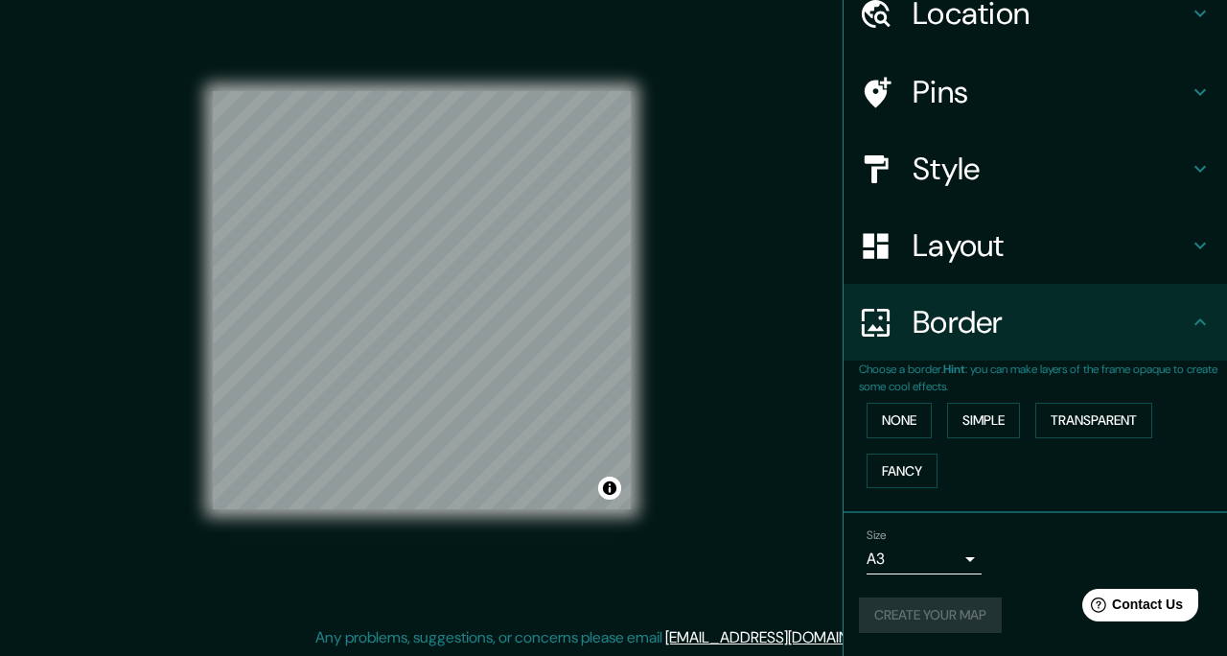
scroll to position [85, 0]
click at [908, 411] on button "None" at bounding box center [898, 421] width 65 height 35
click at [899, 466] on button "Fancy" at bounding box center [901, 471] width 71 height 35
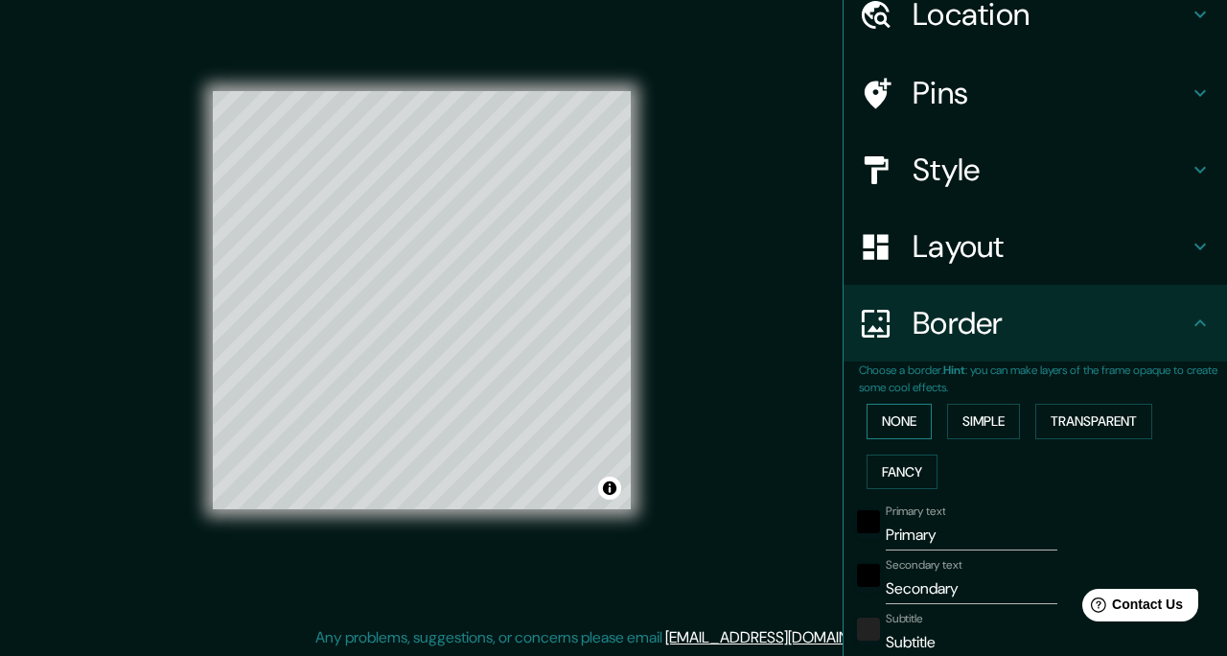
click at [913, 427] on button "None" at bounding box center [898, 421] width 65 height 35
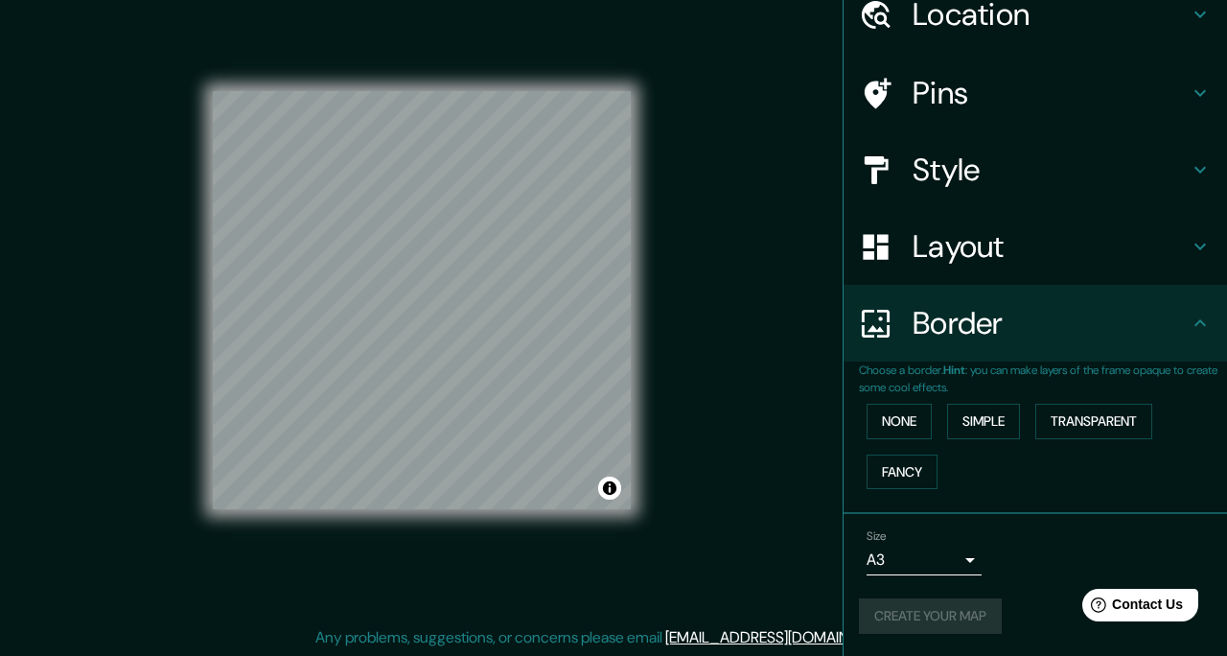
click at [944, 627] on div "Create your map" at bounding box center [1035, 615] width 353 height 35
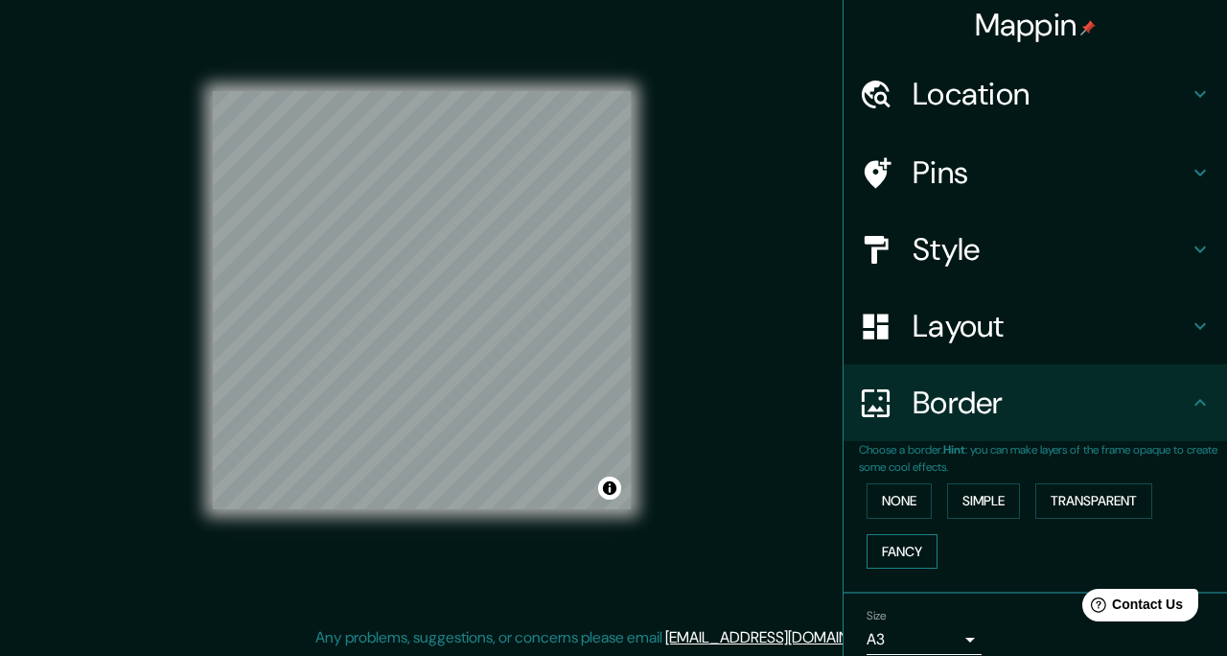
scroll to position [0, 0]
